Goal: Check status: Check status

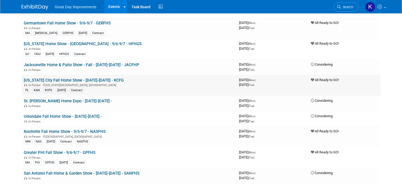
scroll to position [133, 0]
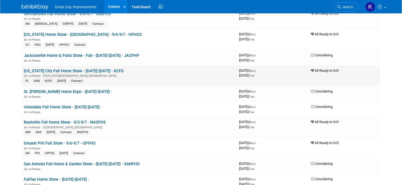
click at [99, 71] on link "[US_STATE] City Fall Home Show - [DATE]-[DATE] - KCFG" at bounding box center [74, 71] width 100 height 5
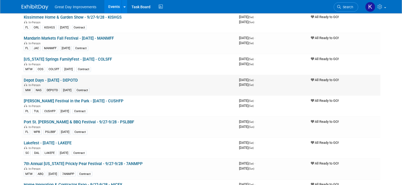
scroll to position [746, 0]
click at [98, 99] on link "[PERSON_NAME] Festival in the Park - [DATE] - CUSHFP" at bounding box center [74, 101] width 100 height 5
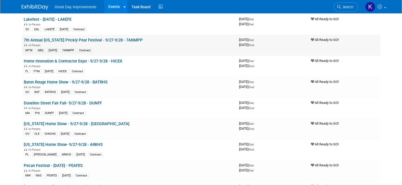
scroll to position [879, 0]
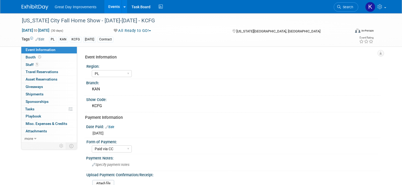
select select "PL"
select select "Paid via CC"
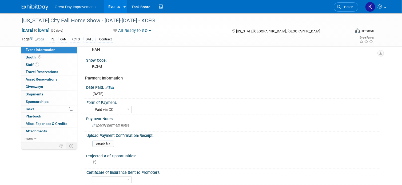
scroll to position [27, 0]
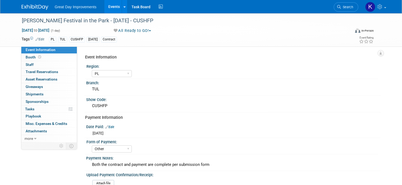
select select "PL"
select select "Other"
